Goal: Task Accomplishment & Management: Manage account settings

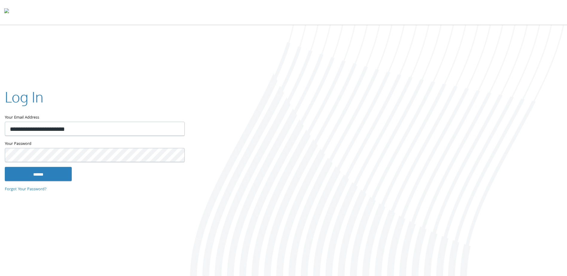
click at [304, 153] on div at bounding box center [378, 151] width 378 height 252
click at [42, 176] on input "******" at bounding box center [38, 174] width 67 height 14
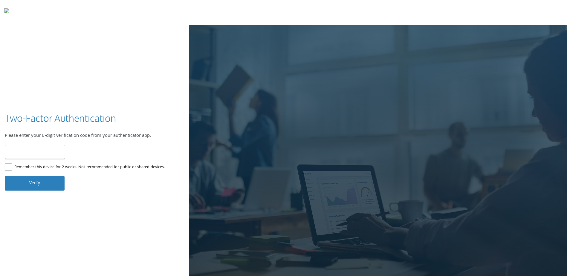
type input "******"
